Goal: Task Accomplishment & Management: Use online tool/utility

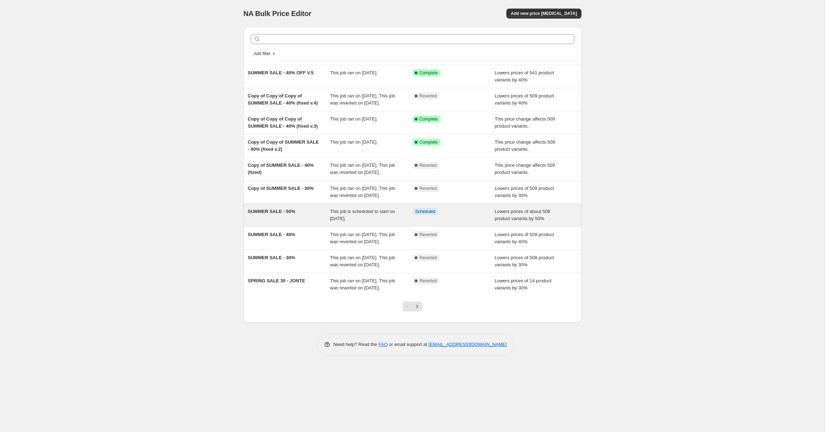
click at [310, 222] on div "SUMMER SALE - 50%" at bounding box center [289, 215] width 83 height 14
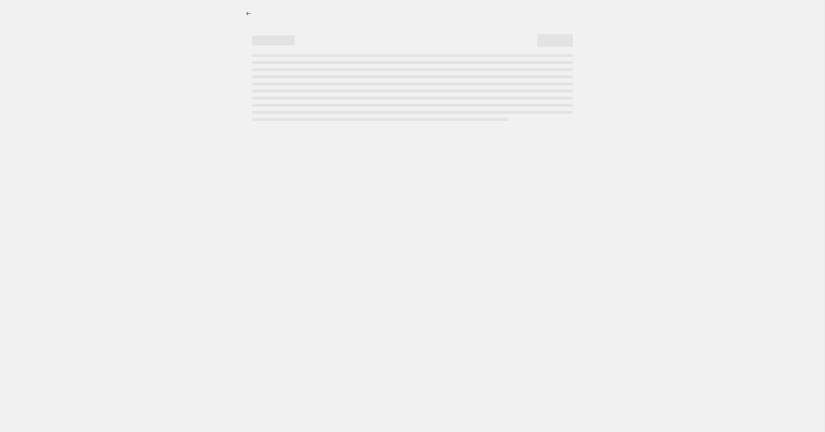
select select "percentage"
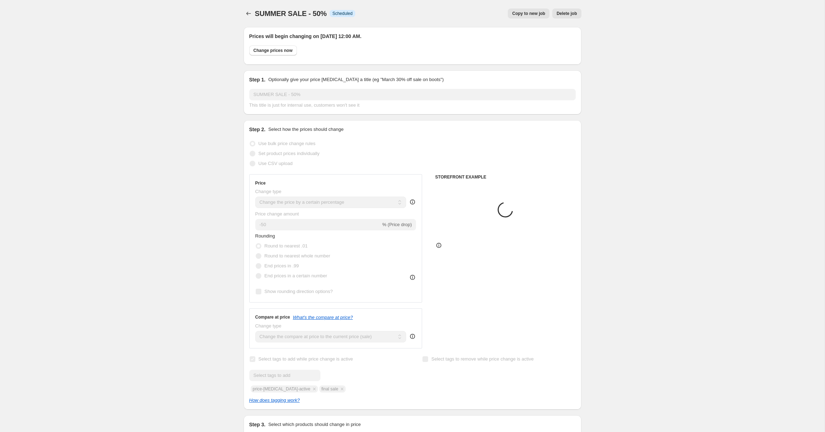
select select "collection"
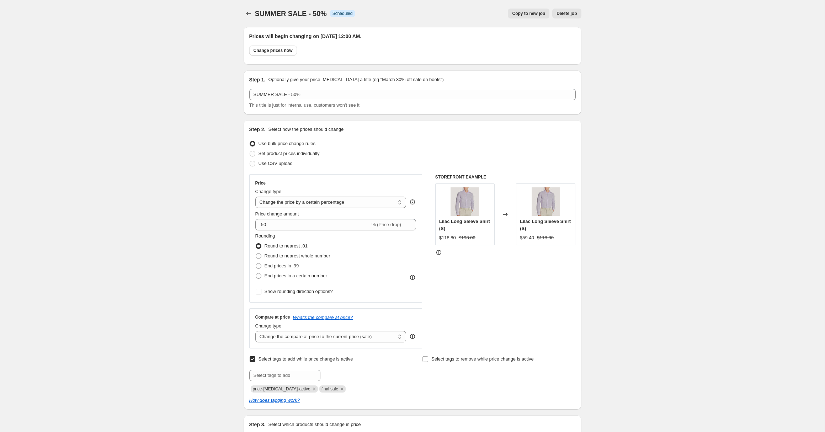
click at [568, 10] on button "Delete job" at bounding box center [566, 14] width 29 height 10
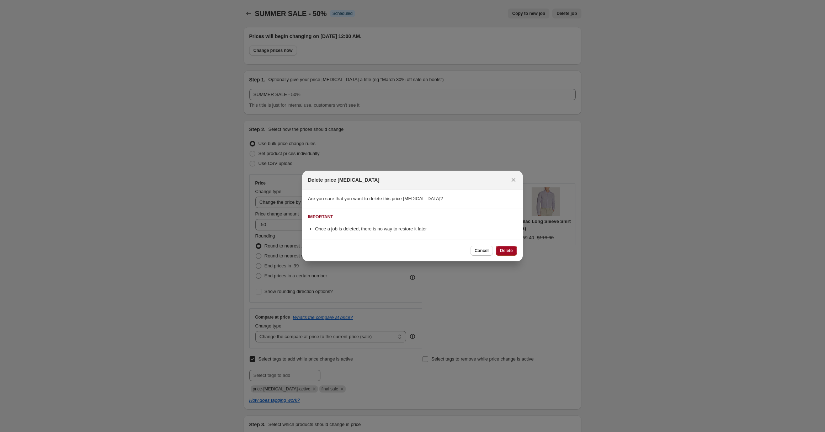
click at [509, 251] on span "Delete" at bounding box center [506, 251] width 13 height 6
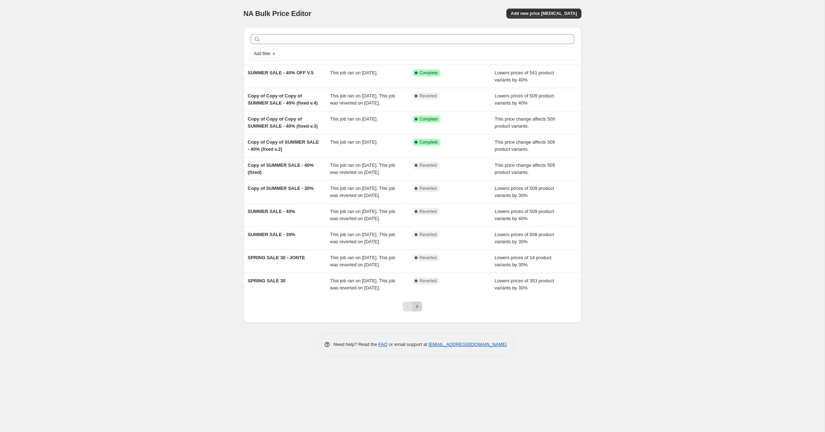
click at [421, 312] on button "Next" at bounding box center [417, 307] width 10 height 10
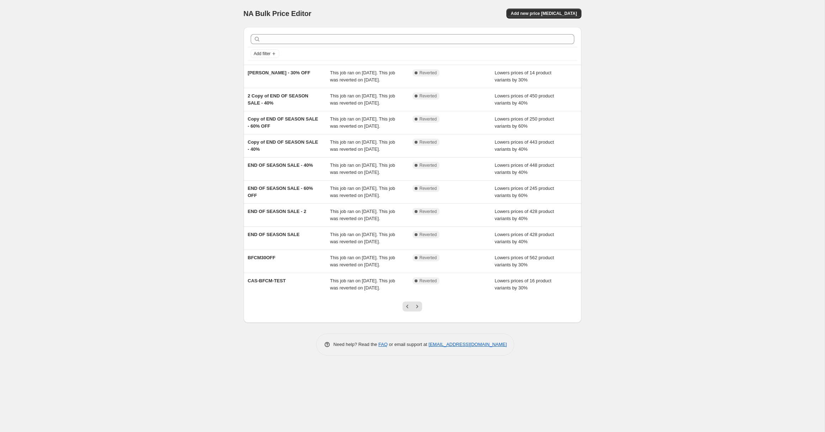
click at [419, 296] on div "CAS-BFCM-TEST This job ran on November 21, 2024. This job was reverted on Novem…" at bounding box center [413, 284] width 338 height 23
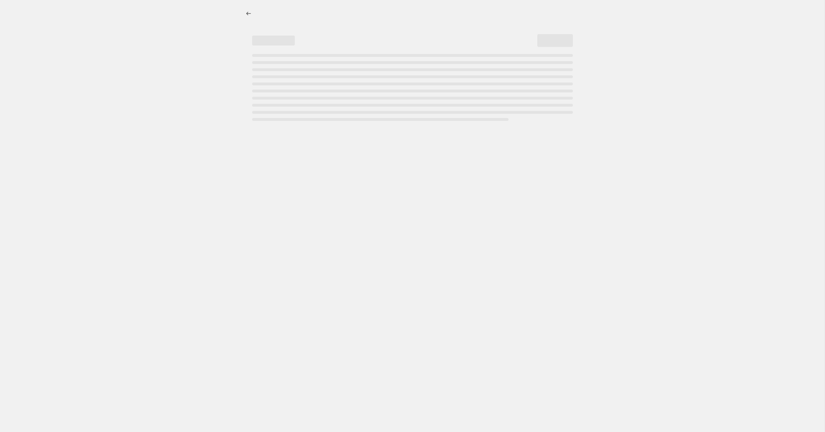
select select "percentage"
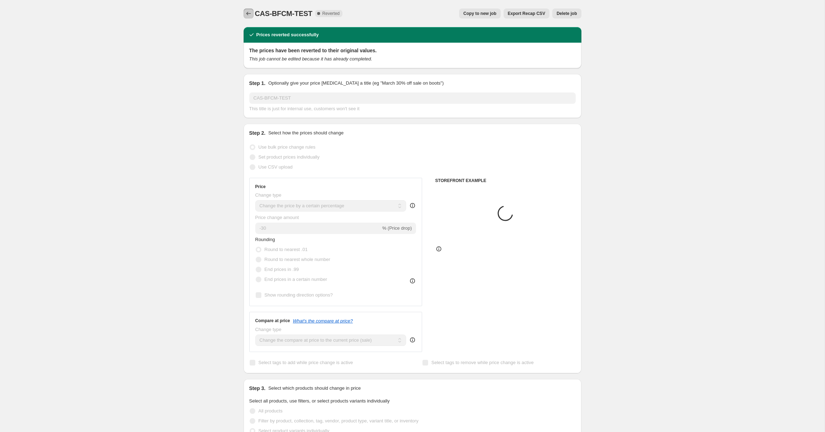
click at [246, 11] on icon "Price change jobs" at bounding box center [248, 13] width 7 height 7
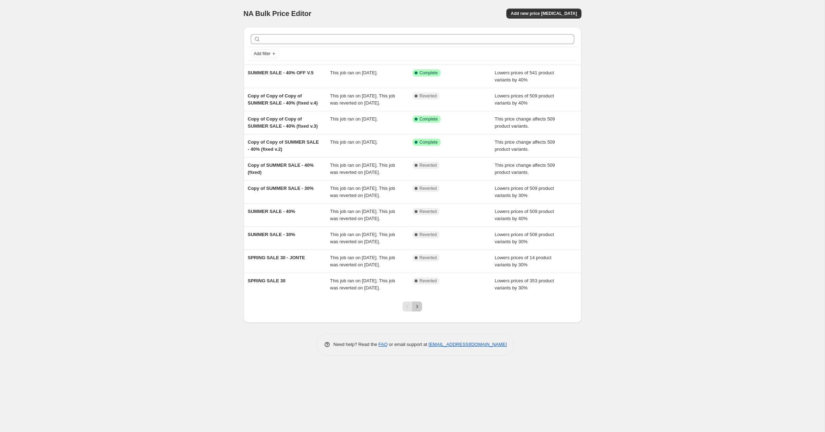
click at [417, 310] on icon "Next" at bounding box center [417, 306] width 7 height 7
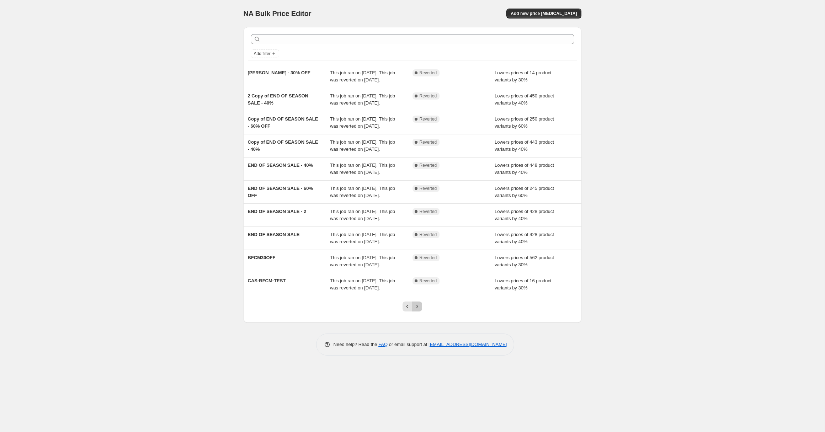
click at [419, 310] on icon "Next" at bounding box center [417, 306] width 7 height 7
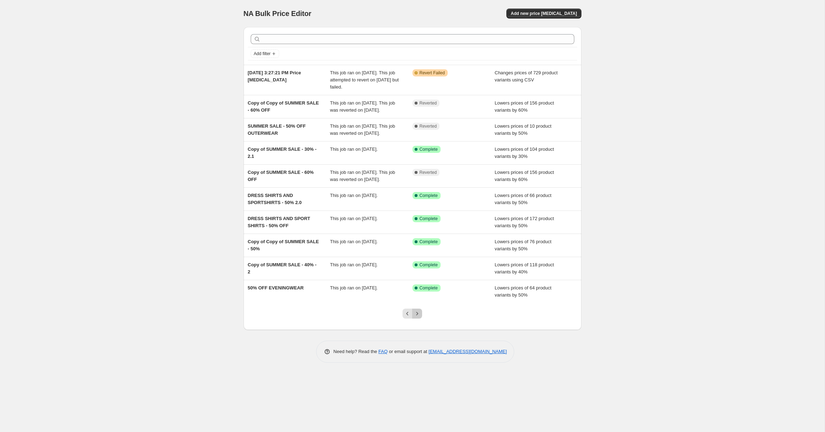
click at [419, 317] on icon "Next" at bounding box center [417, 313] width 7 height 7
